Goal: Navigation & Orientation: Find specific page/section

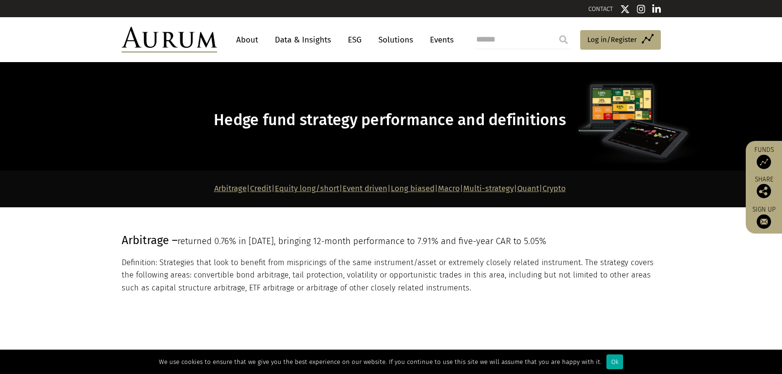
click at [237, 31] on link "About" at bounding box center [247, 40] width 32 height 18
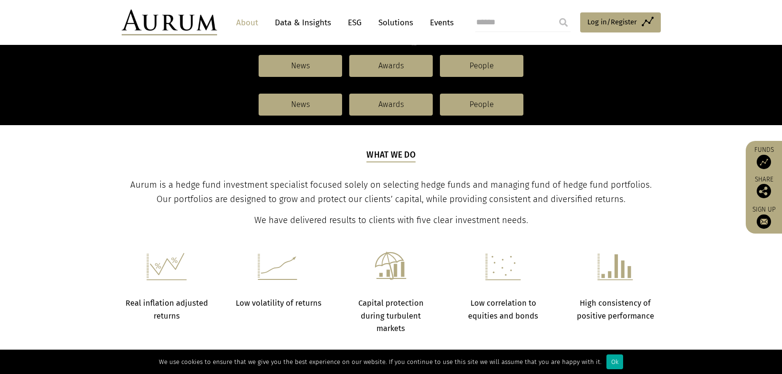
scroll to position [334, 0]
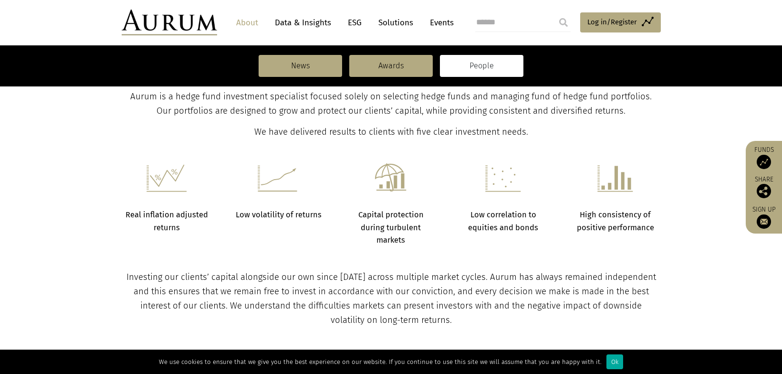
click at [472, 63] on link "People" at bounding box center [482, 66] width 84 height 22
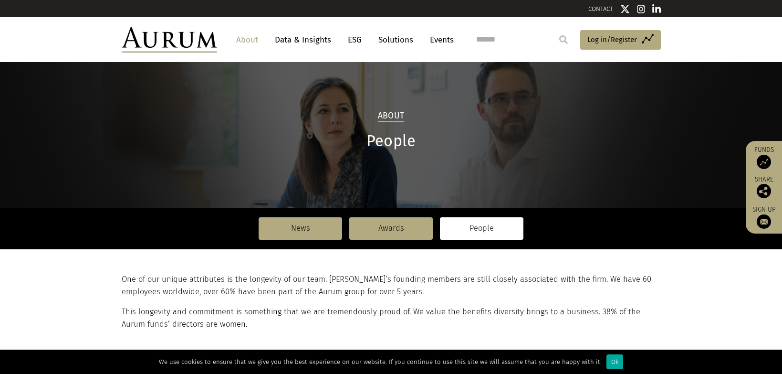
click at [360, 274] on p "One of our unique attributes is the longevity of our team. [PERSON_NAME]’s foun…" at bounding box center [390, 285] width 537 height 25
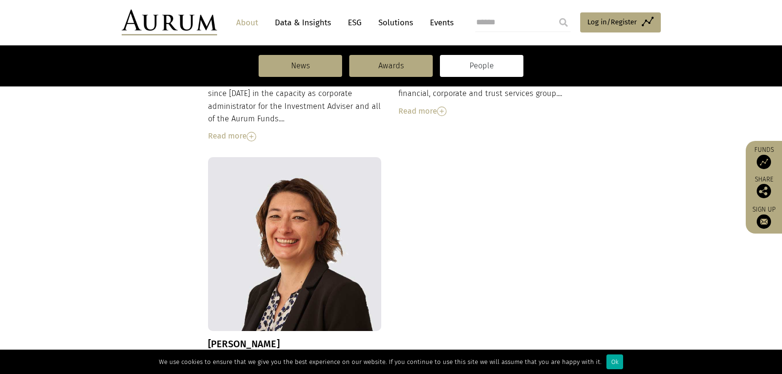
scroll to position [1097, 0]
